Goal: Find specific page/section: Find specific page/section

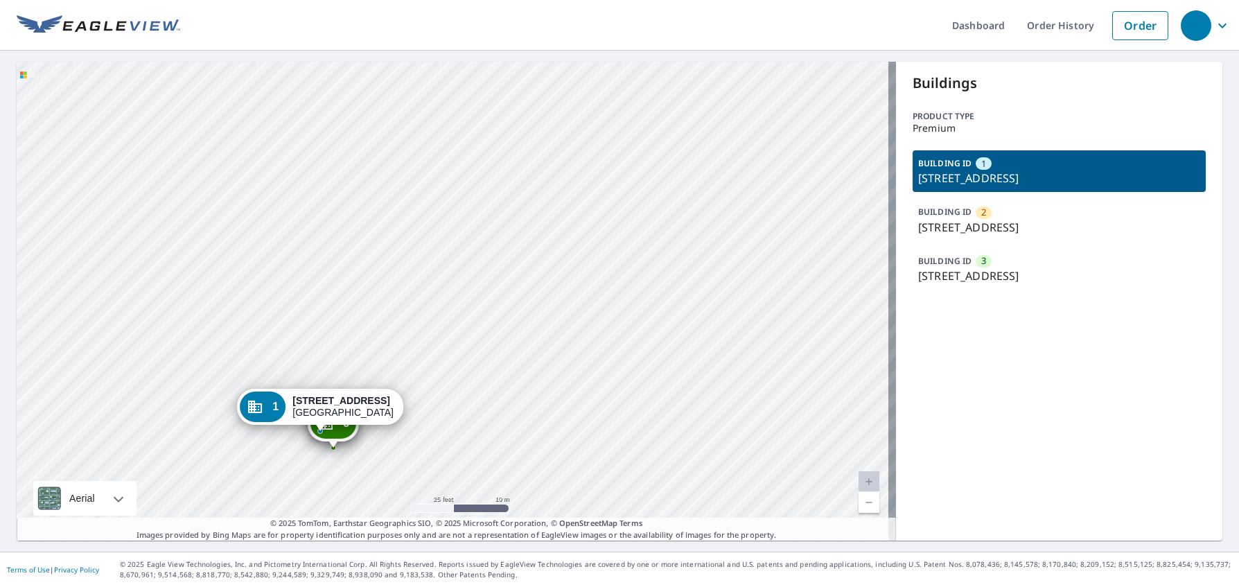
drag, startPoint x: 359, startPoint y: 291, endPoint x: 384, endPoint y: 455, distance: 165.4
click at [384, 455] on div "2 700 Riverchase Dr Coppell, TX 75019 3 700 Riverchase Dr Coppell, TX 75019 1 7…" at bounding box center [456, 301] width 879 height 479
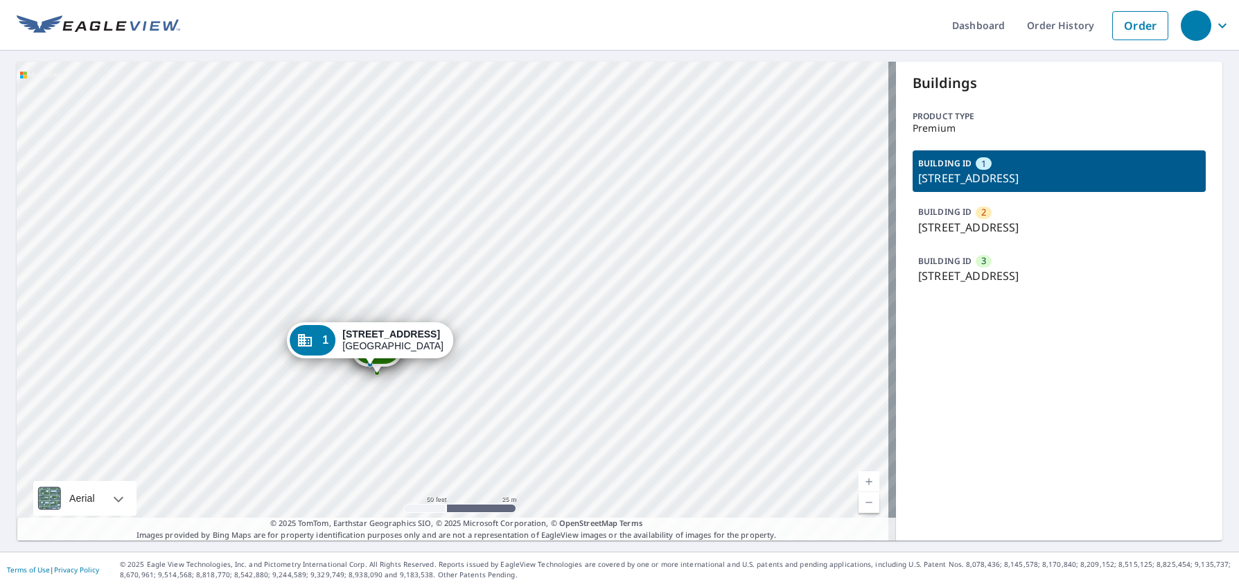
drag, startPoint x: 276, startPoint y: 412, endPoint x: 302, endPoint y: 288, distance: 126.8
click at [302, 288] on div "2 700 Riverchase Dr Coppell, TX 75019 3 700 Riverchase Dr Coppell, TX 75019 1 7…" at bounding box center [456, 301] width 879 height 479
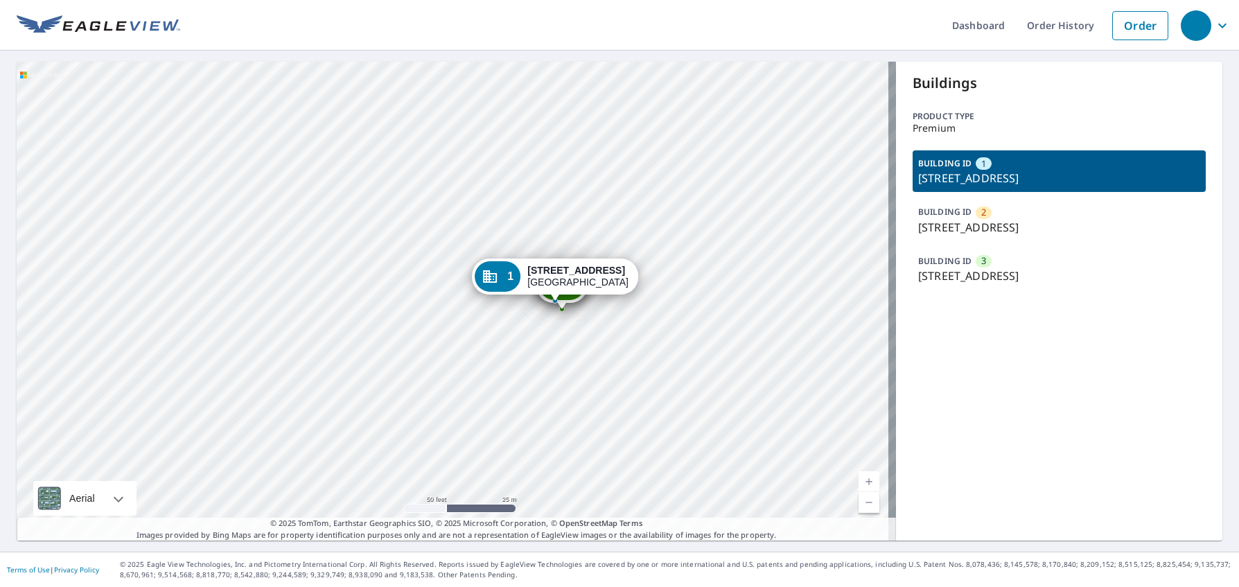
drag, startPoint x: 308, startPoint y: 339, endPoint x: 406, endPoint y: 342, distance: 98.5
click at [406, 342] on div "2 700 Riverchase Dr Coppell, TX 75019 3 700 Riverchase Dr Coppell, TX 75019 1 7…" at bounding box center [456, 301] width 879 height 479
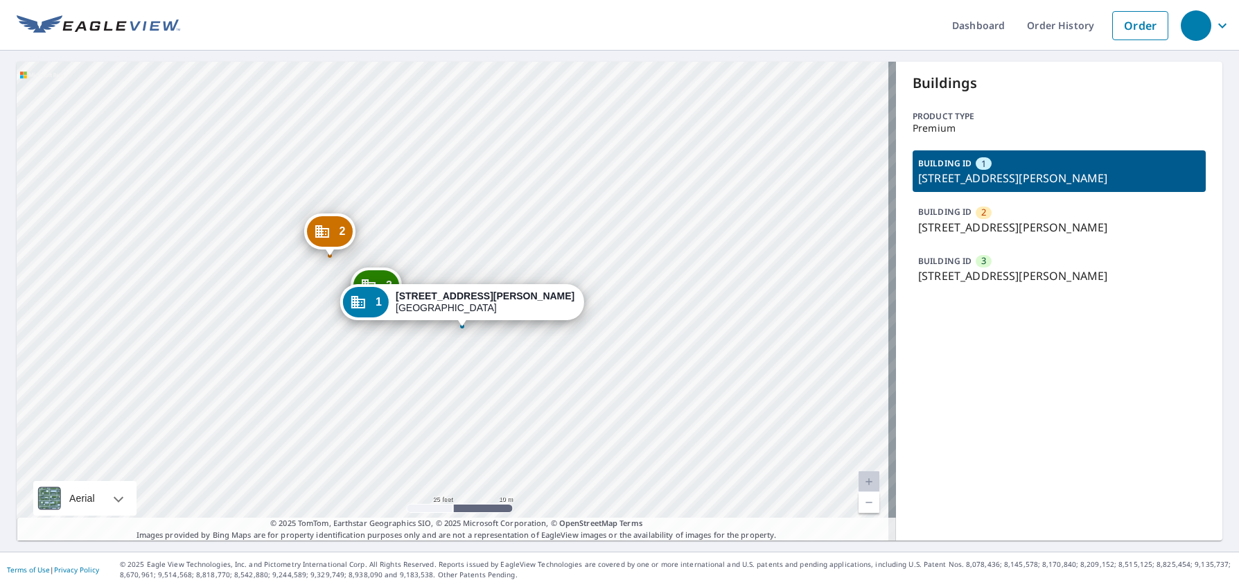
click at [608, 288] on div "2 3122 Lambdin Ave Saint Louis, MO 63115 3 3122 Lambdin Ave Saint Louis, MO 631…" at bounding box center [456, 301] width 879 height 479
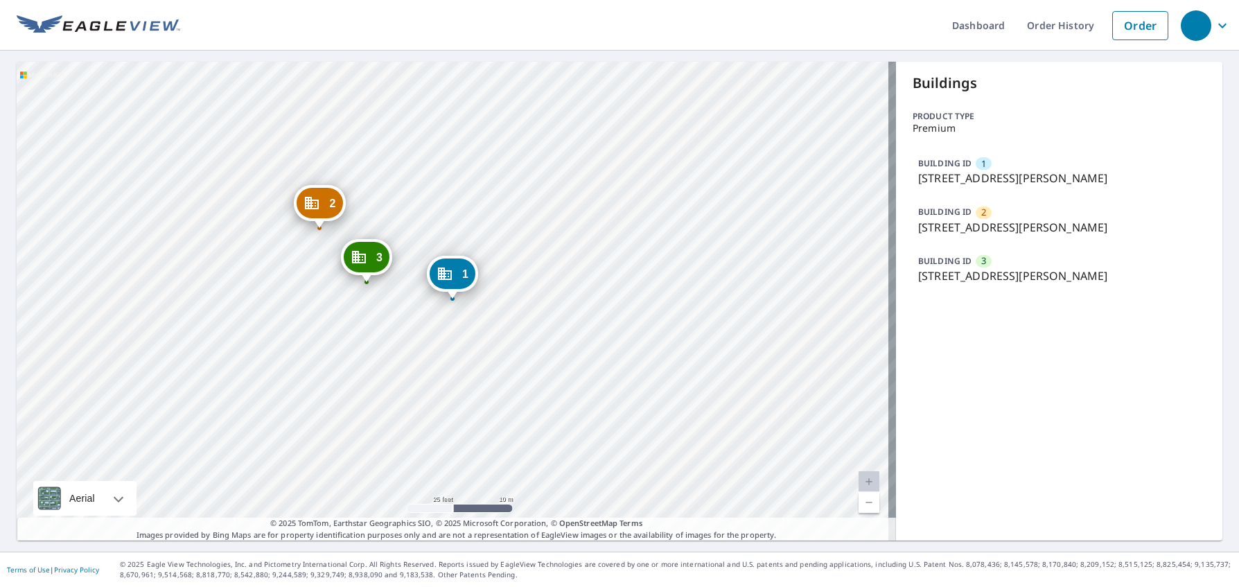
click at [33, 142] on div "2 3122 Lambdin Ave Saint Louis, MO 63115 3 3122 Lambdin Ave Saint Louis, MO 631…" at bounding box center [456, 301] width 879 height 479
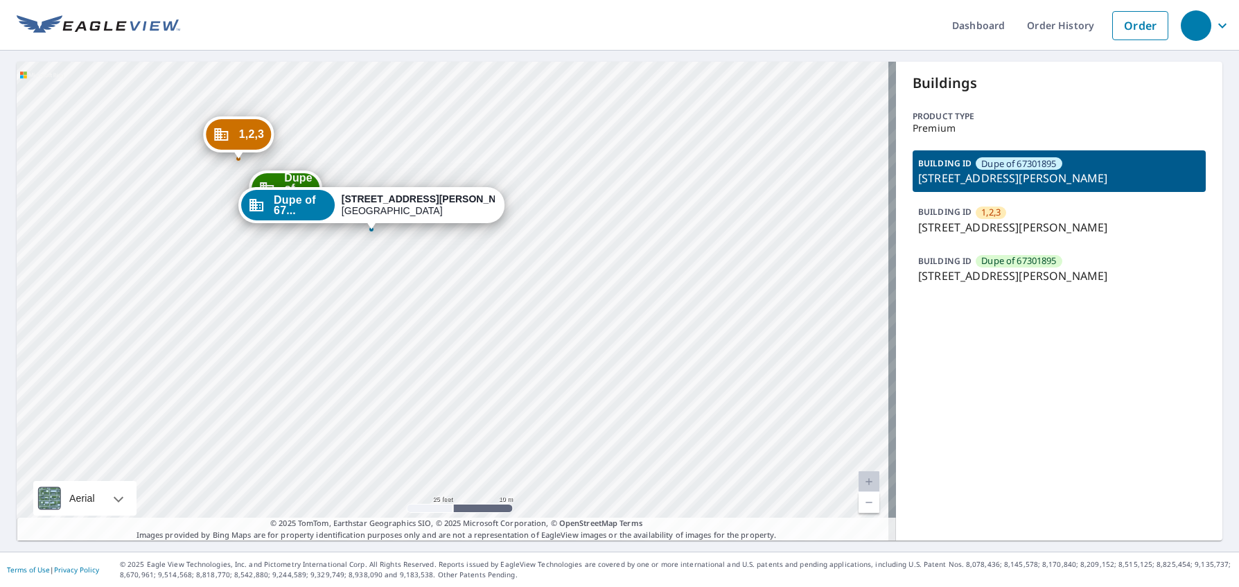
drag, startPoint x: 349, startPoint y: 360, endPoint x: 425, endPoint y: 261, distance: 125.1
click at [425, 261] on div "1,2,3 [STREET_ADDRESS][PERSON_NAME] Dupe of 67... [STREET_ADDRESS][PERSON_NAME]…" at bounding box center [456, 301] width 879 height 479
